Goal: Task Accomplishment & Management: Manage account settings

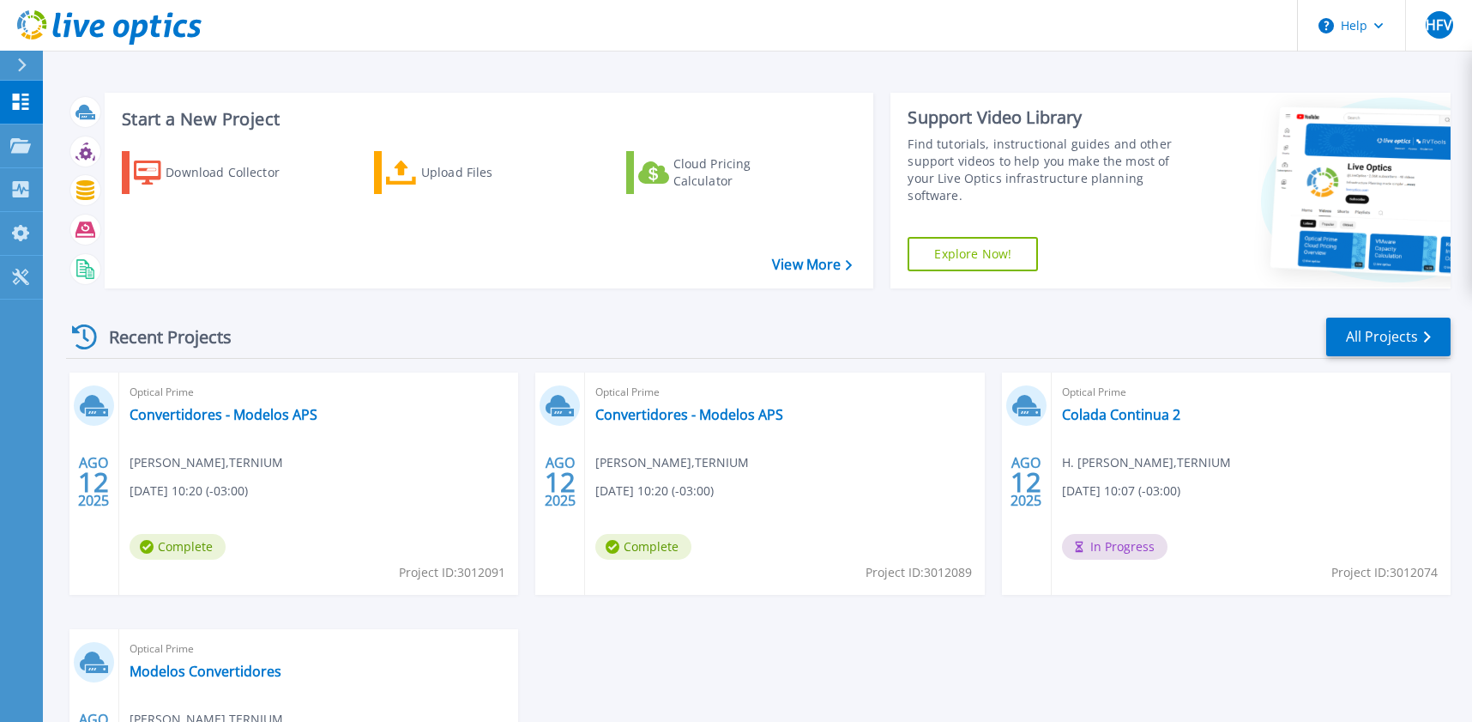
click at [321, 444] on div "Optical Prime Convertidores - Modelos APS Fabian Villarroel , TERNIUM 08/12/202…" at bounding box center [318, 483] width 399 height 222
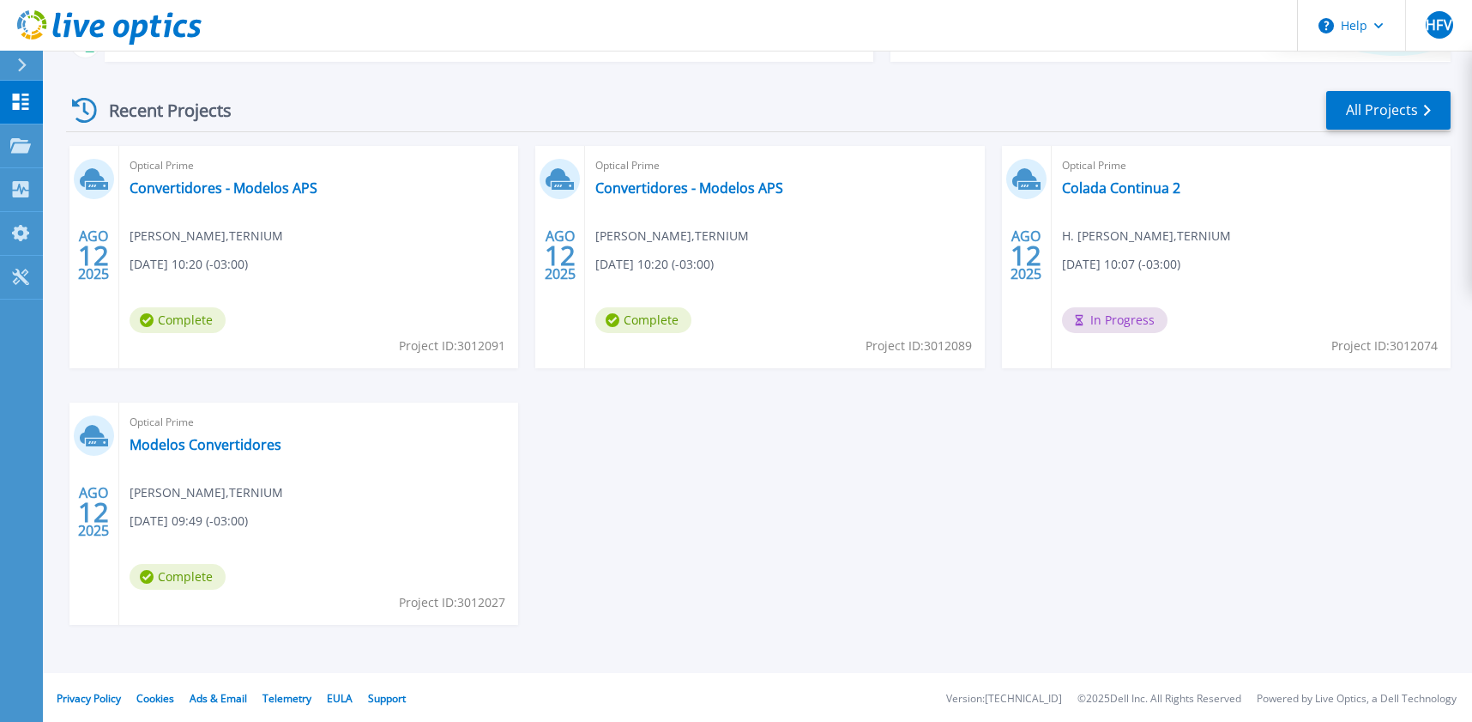
scroll to position [229, 0]
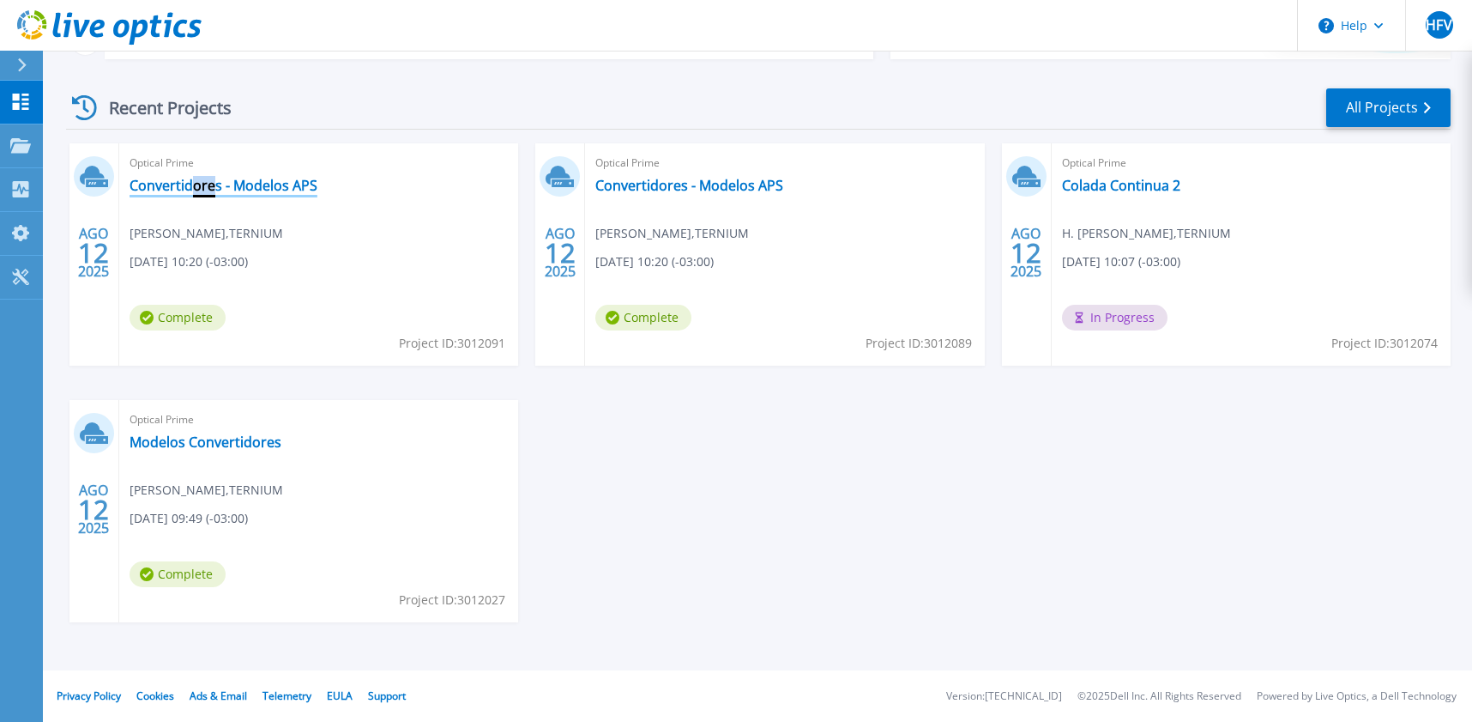
drag, startPoint x: 190, startPoint y: 196, endPoint x: 216, endPoint y: 190, distance: 27.3
click at [216, 190] on div "Optical Prime Convertidores - Modelos APS Fabian Villarroel , TERNIUM 08/12/202…" at bounding box center [318, 254] width 399 height 222
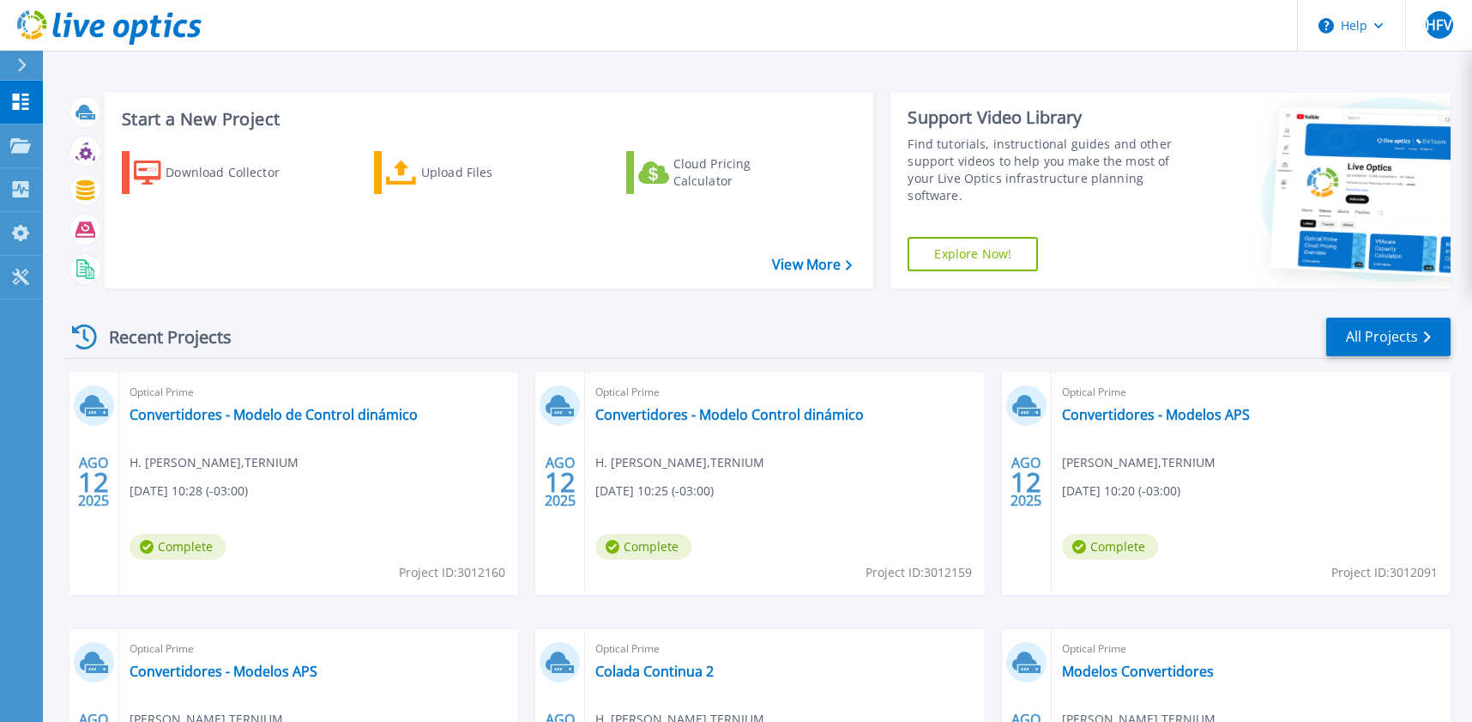
click at [482, 264] on div "Download Collector Upload Files Cloud Pricing Calculator" at bounding box center [487, 208] width 758 height 142
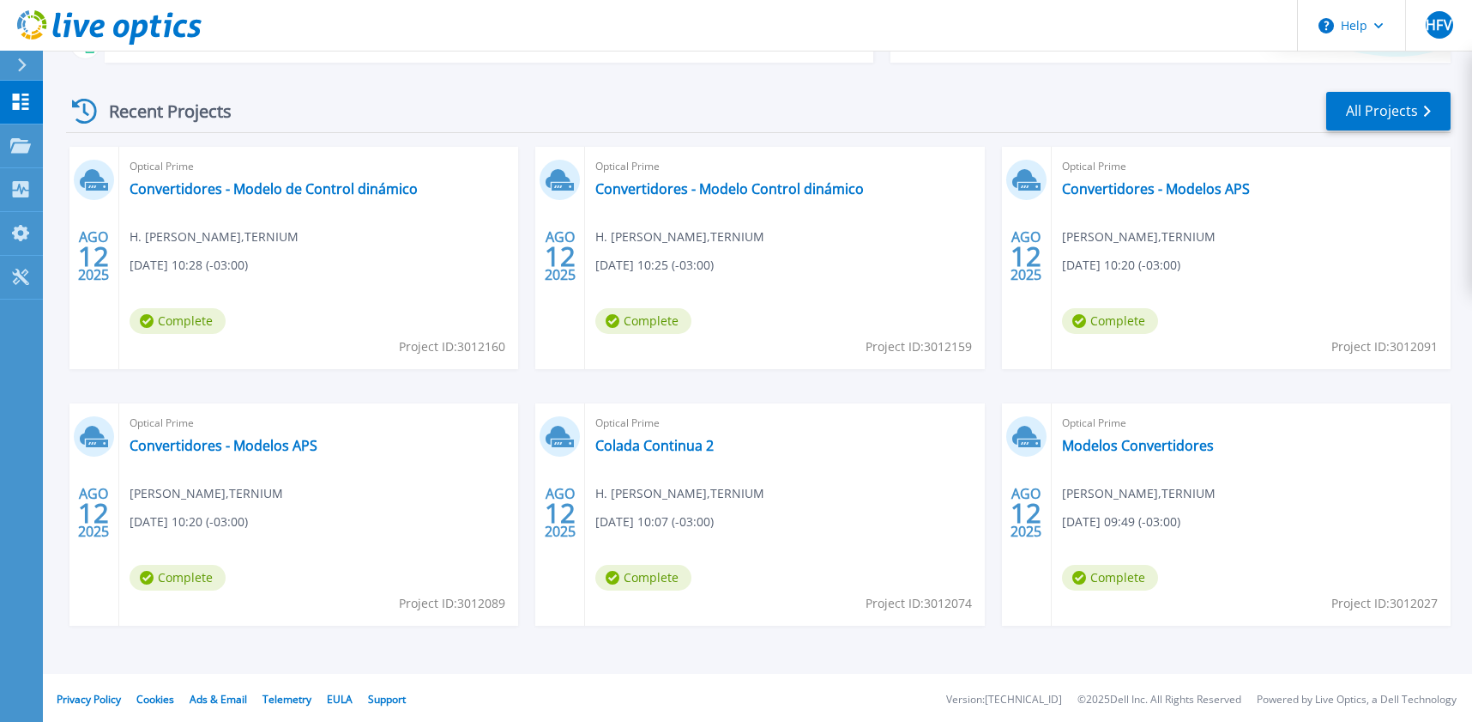
scroll to position [229, 0]
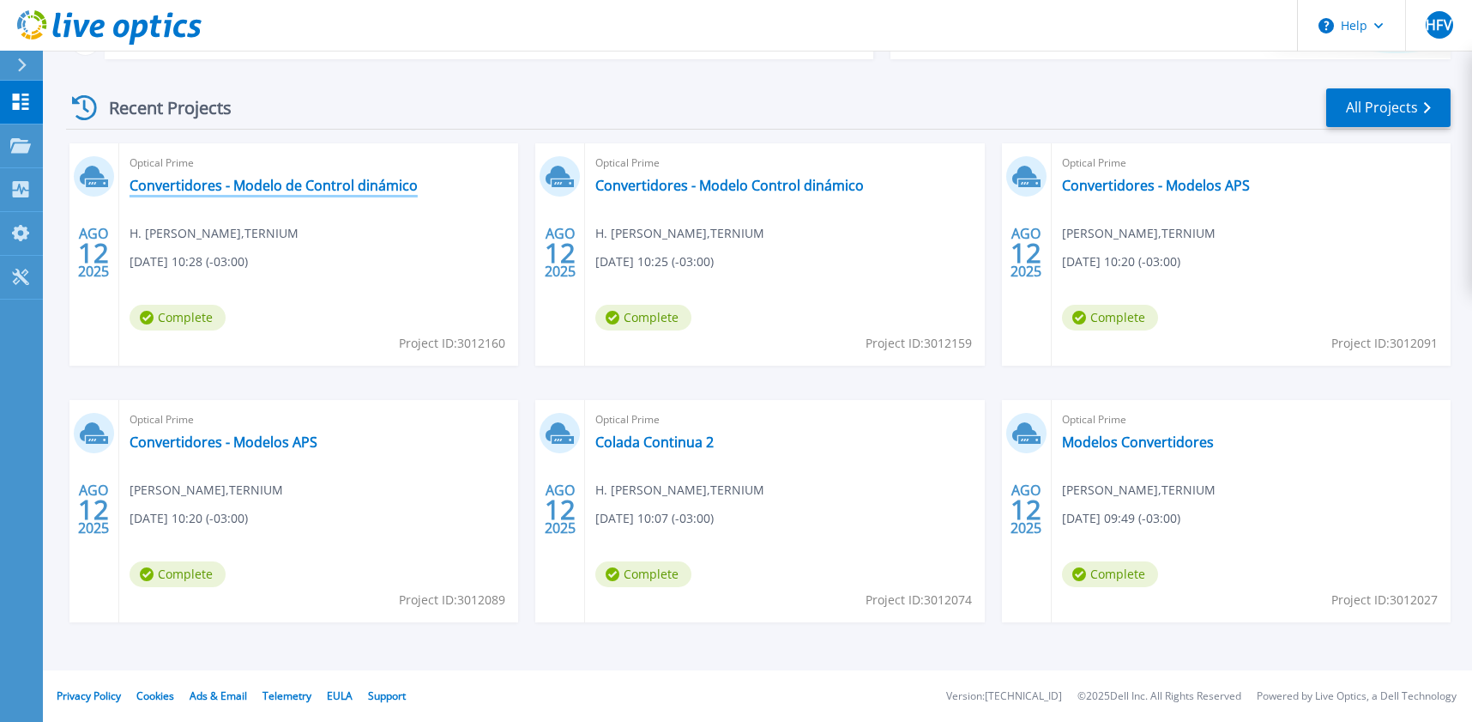
click at [339, 191] on link "Convertidores - Modelo de Control dinámico" at bounding box center [274, 185] width 288 height 17
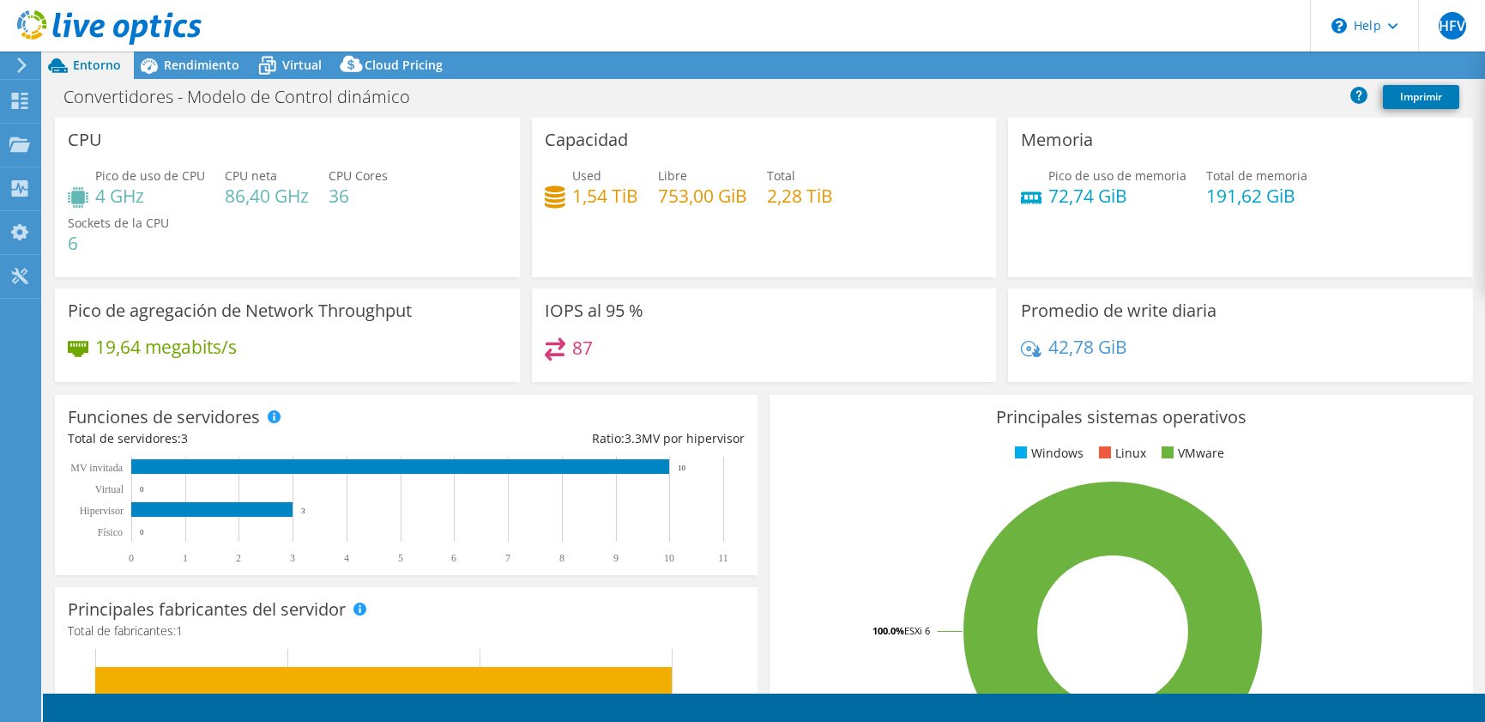
select select "USD"
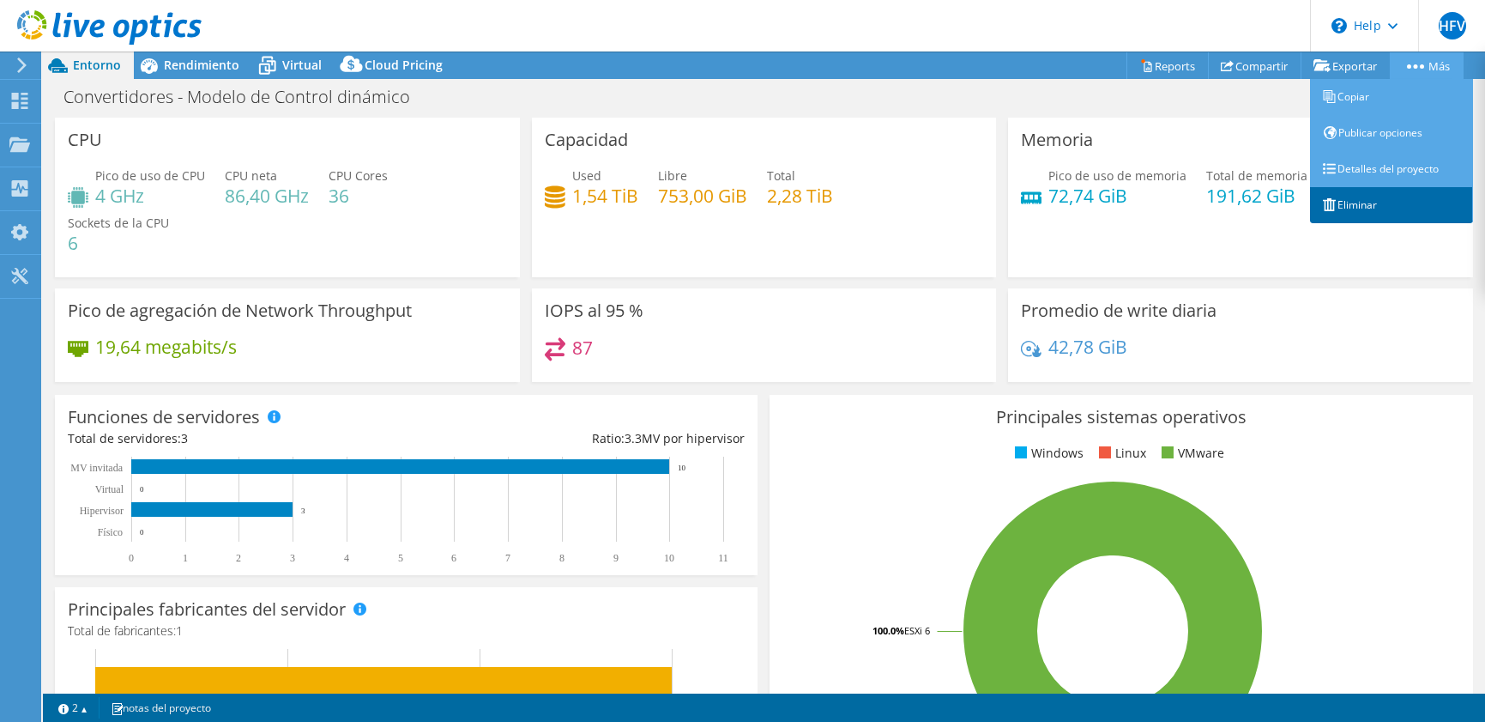
click at [1391, 195] on link "Eliminar" at bounding box center [1391, 205] width 163 height 36
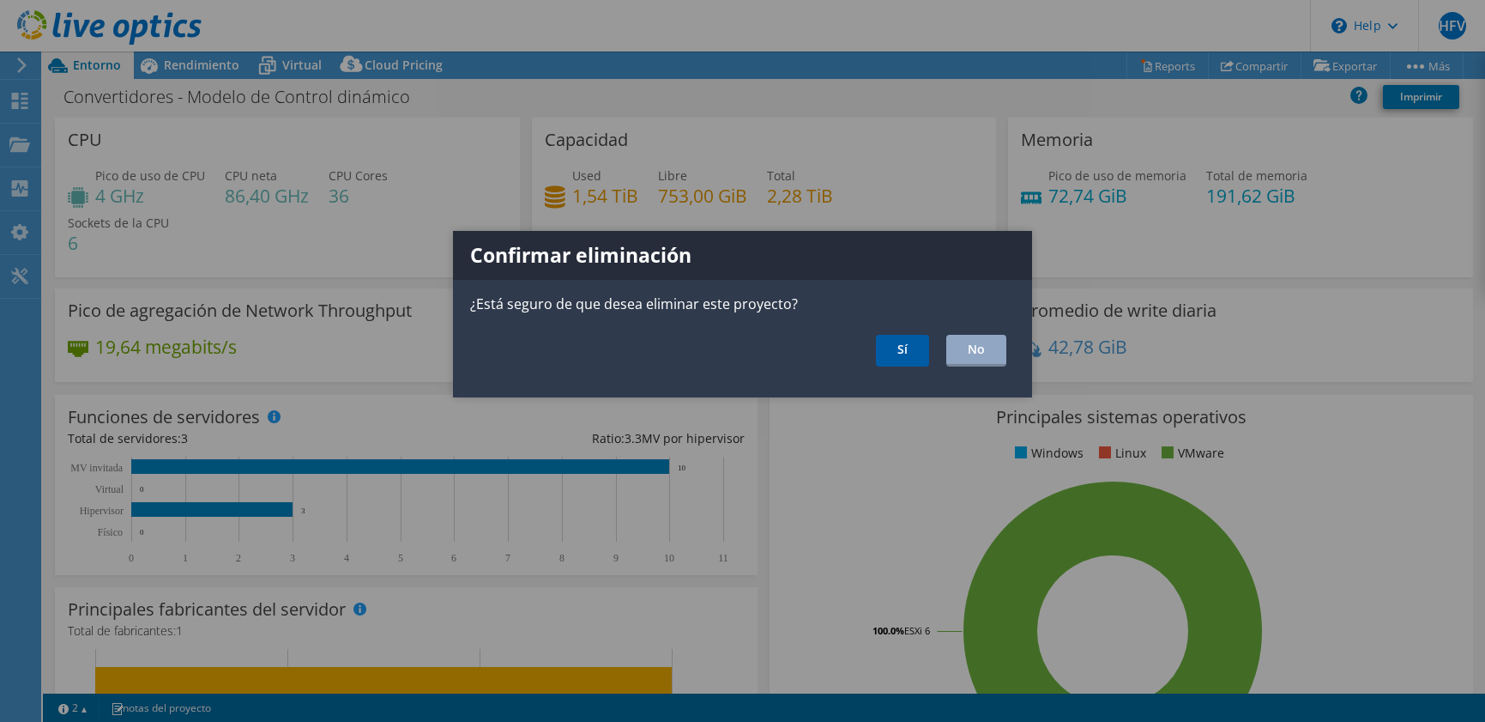
click at [921, 353] on link "Sí" at bounding box center [902, 351] width 53 height 32
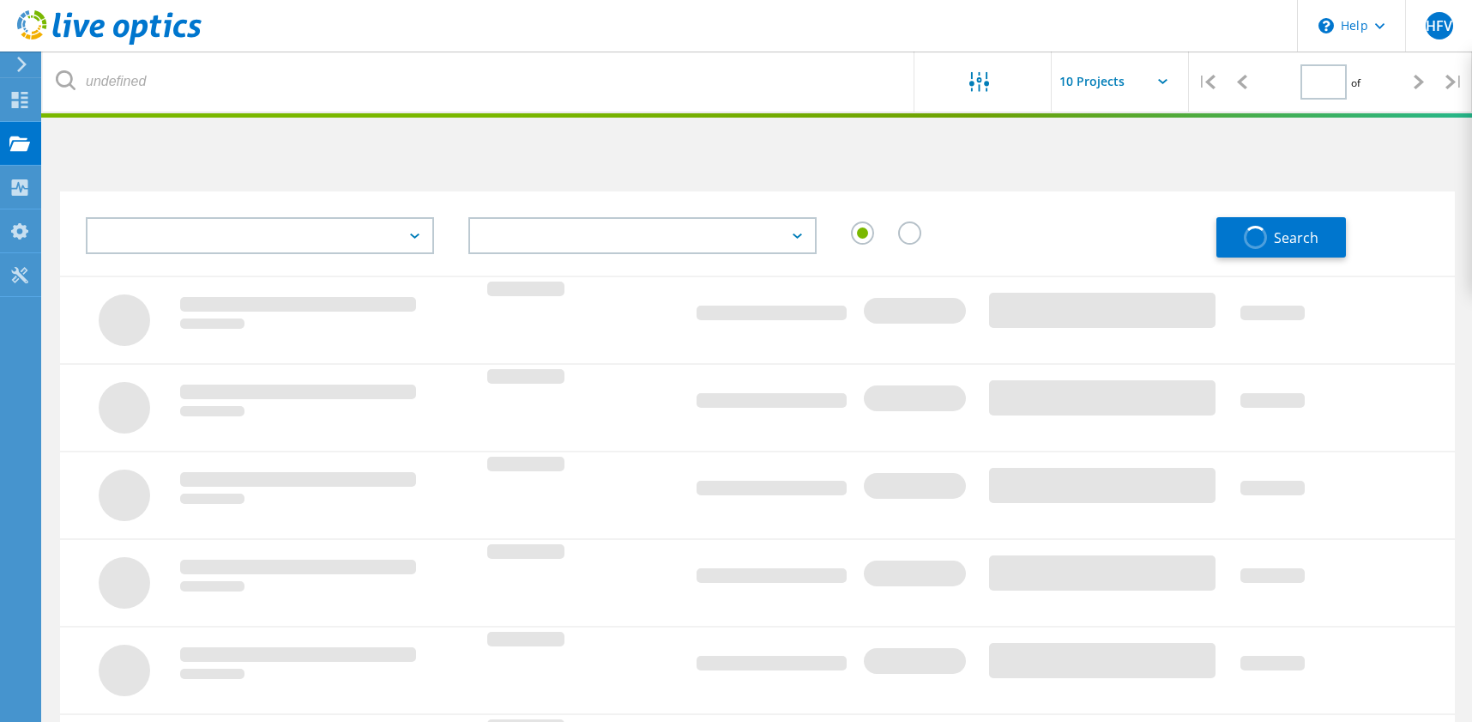
type input "1"
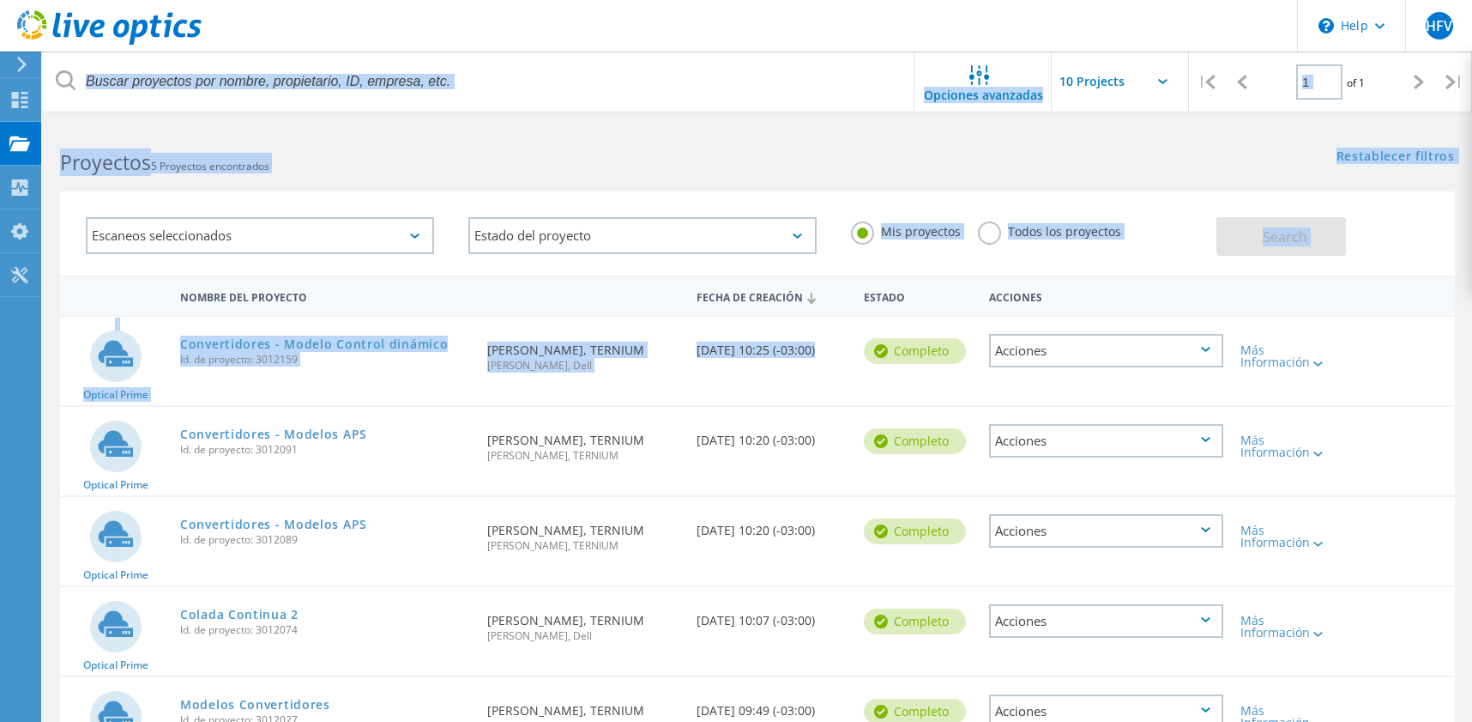
click at [940, 333] on html "\n Help Explore Helpful Articles Contact Support HFV Usuario final [PERSON_NAME…" at bounding box center [736, 417] width 1472 height 834
click at [810, 125] on div "Restablecer filtros Mostrar filtros" at bounding box center [1115, 140] width 715 height 32
